Goal: Navigation & Orientation: Understand site structure

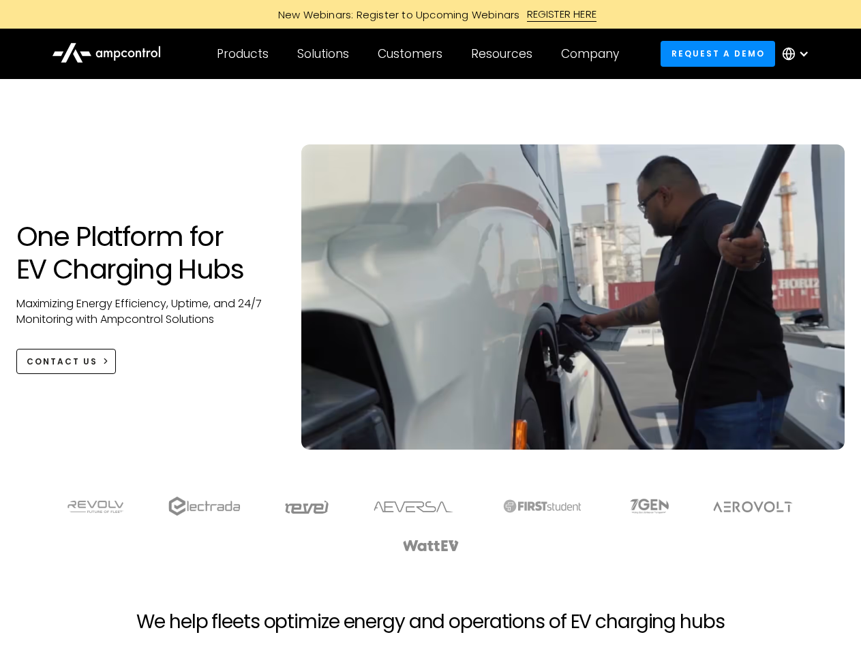
click at [419, 54] on div "Customers" at bounding box center [409, 53] width 65 height 15
click at [242, 54] on div "Products" at bounding box center [243, 53] width 52 height 15
click at [324, 54] on div "Solutions" at bounding box center [323, 53] width 52 height 15
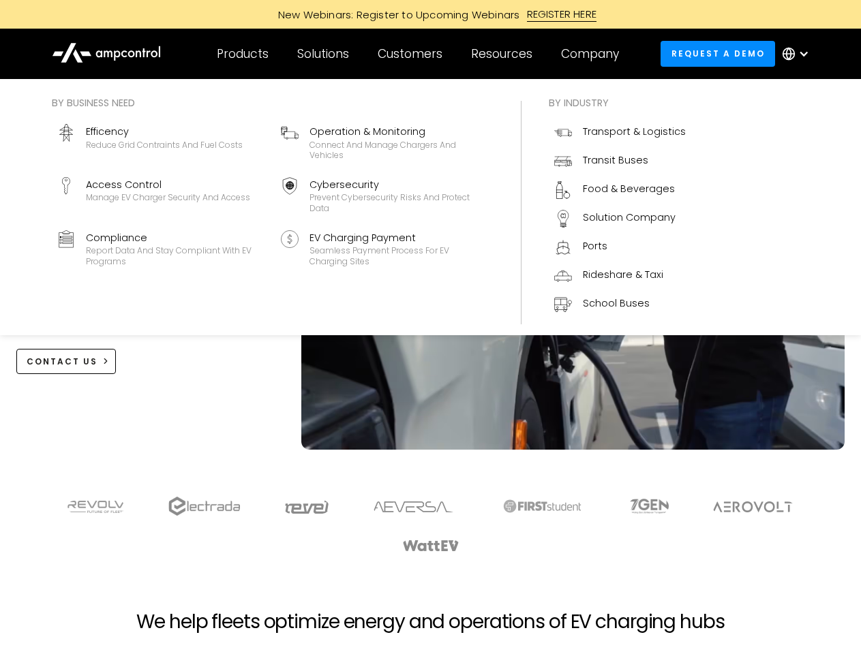
click at [412, 54] on div "Customers" at bounding box center [409, 53] width 65 height 15
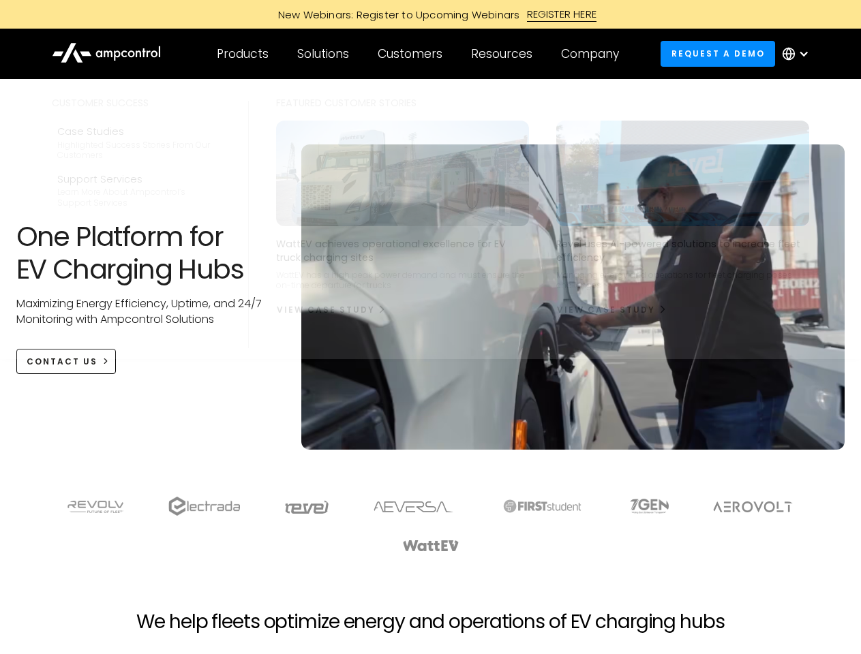
click at [504, 54] on div "Resources" at bounding box center [501, 53] width 61 height 15
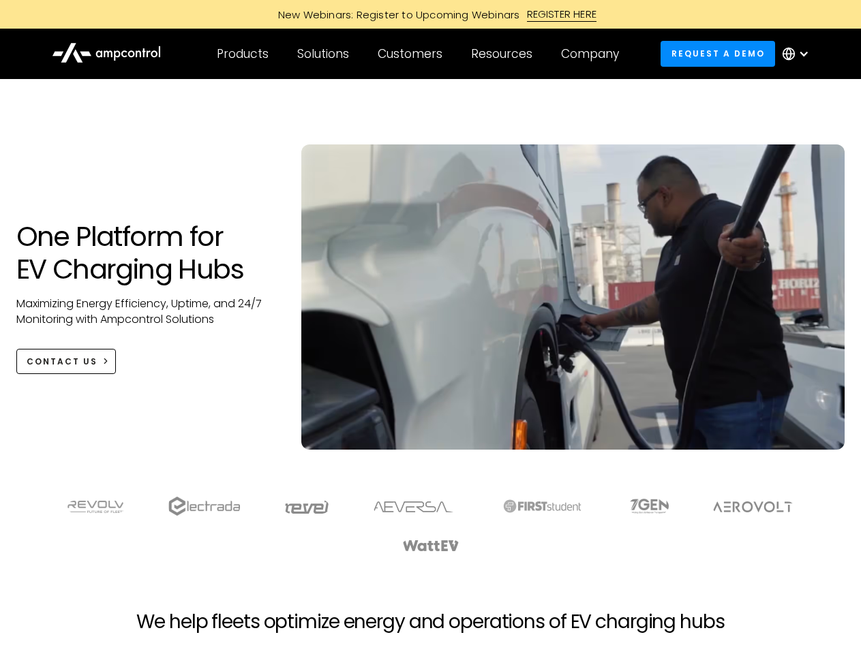
click at [594, 54] on div "Company" at bounding box center [590, 53] width 58 height 15
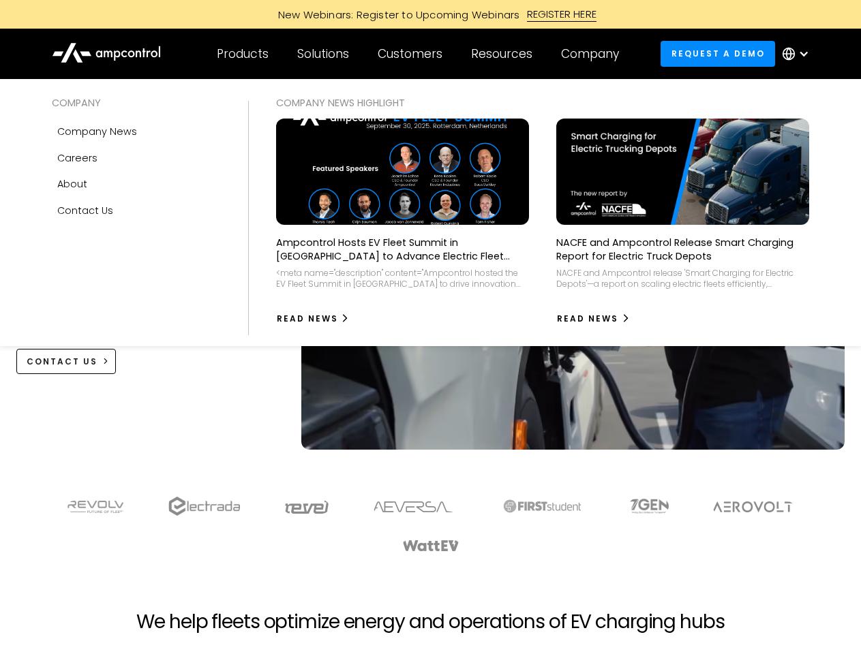
click at [799, 54] on div at bounding box center [803, 53] width 11 height 11
